Goal: Find contact information: Find contact information

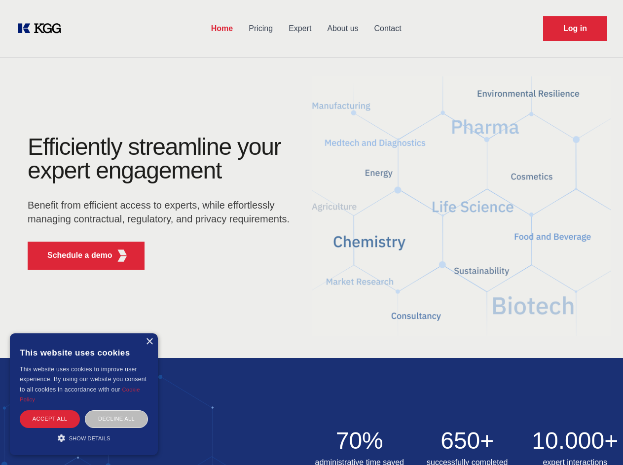
click at [311, 232] on div "Efficiently streamline your expert engagement Benefit from efficient access to …" at bounding box center [162, 206] width 300 height 143
click at [74, 255] on p "Schedule a demo" at bounding box center [79, 256] width 65 height 12
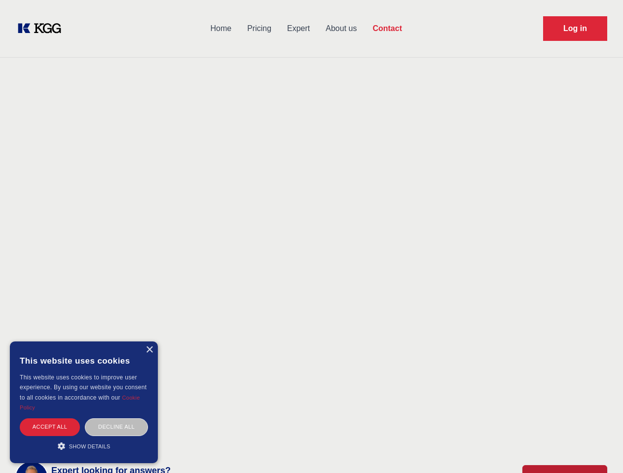
click at [149, 342] on div "× This website uses cookies This website uses cookies to improve user experienc…" at bounding box center [84, 403] width 148 height 122
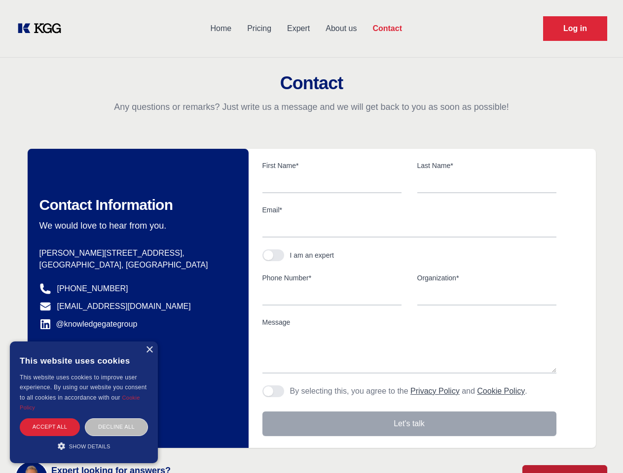
click at [50, 419] on div "Accept all" at bounding box center [50, 427] width 60 height 17
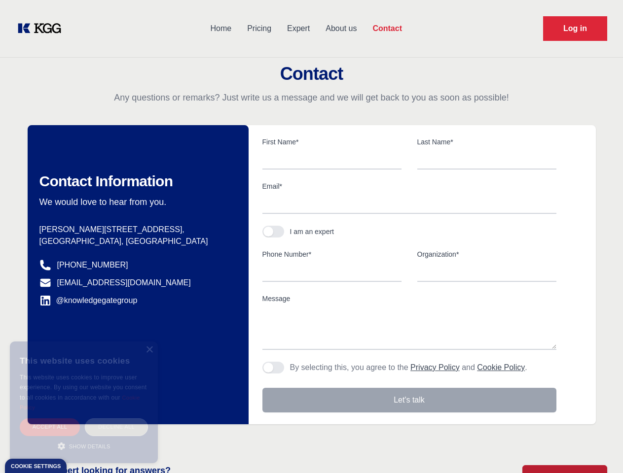
click at [116, 419] on div "Decline all" at bounding box center [116, 427] width 63 height 17
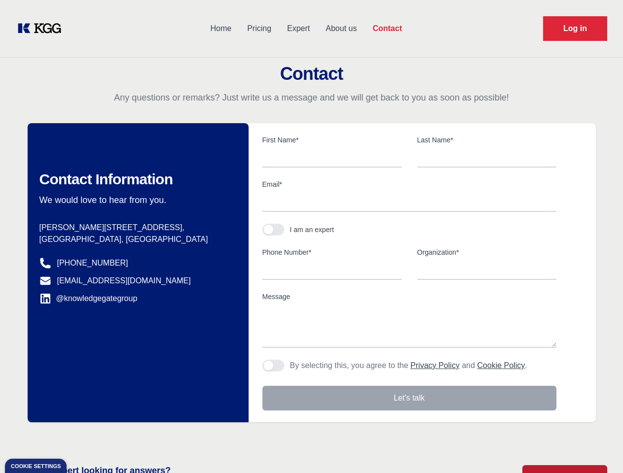
click at [84, 438] on main "Contact Any questions or remarks? Just write us a message and we will get back …" at bounding box center [311, 256] width 623 height 513
